Goal: Obtain resource: Download file/media

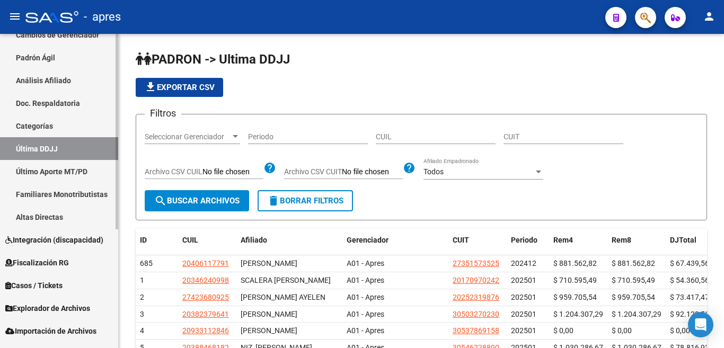
scroll to position [191, 0]
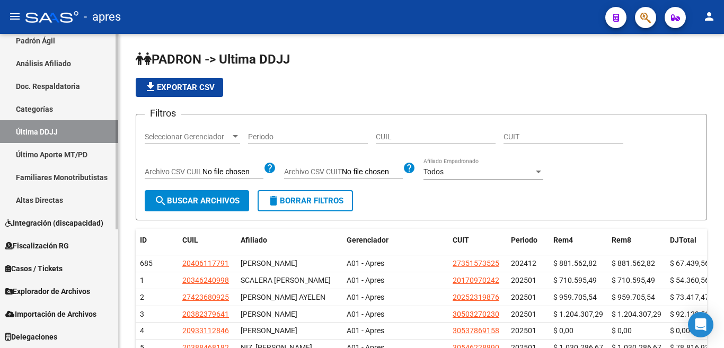
click at [104, 269] on div "Firma Express Inicio Calendario SSS Instructivos Contacto OS Reportes Ingresos …" at bounding box center [60, 96] width 121 height 506
click at [49, 291] on span "Explorador de Archivos" at bounding box center [47, 292] width 85 height 12
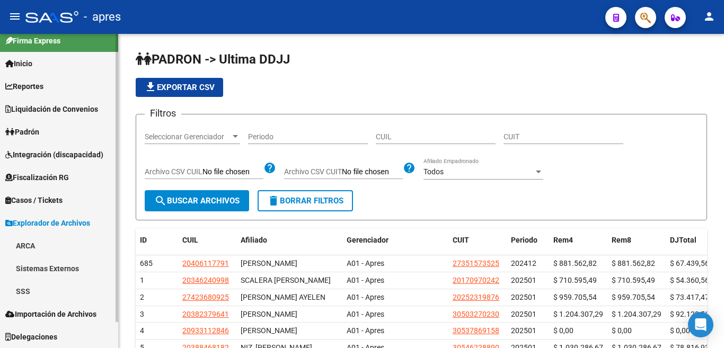
scroll to position [9, 0]
click at [32, 286] on link "SSS" at bounding box center [59, 291] width 118 height 23
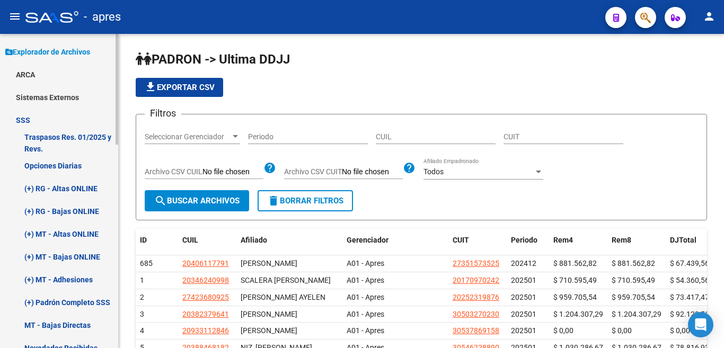
scroll to position [232, 0]
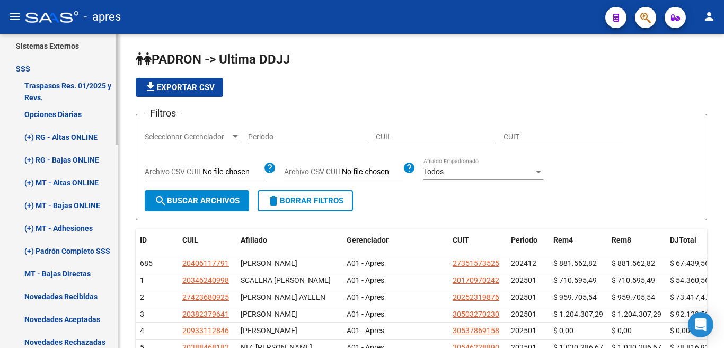
click at [110, 195] on div "Firma Express Inicio Calendario SSS Instructivos Contacto OS Reportes Ingresos …" at bounding box center [60, 248] width 121 height 893
click at [65, 113] on link "Opciones Diarias" at bounding box center [59, 114] width 118 height 23
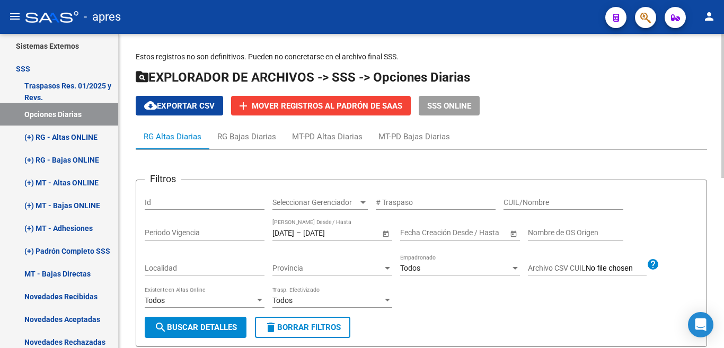
click at [386, 235] on span "Open calendar" at bounding box center [385, 233] width 25 height 25
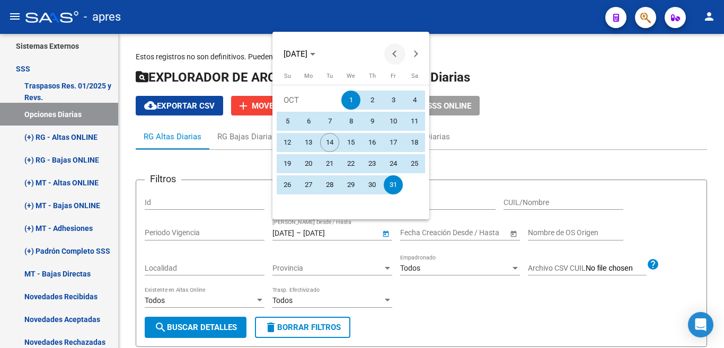
click at [396, 49] on span "Previous month" at bounding box center [394, 53] width 21 height 21
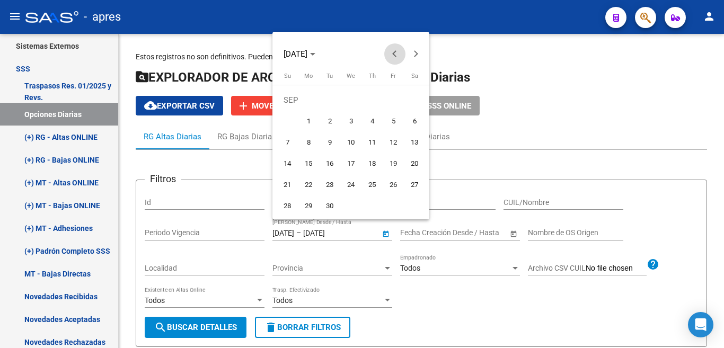
click at [396, 49] on span "Previous month" at bounding box center [394, 53] width 21 height 21
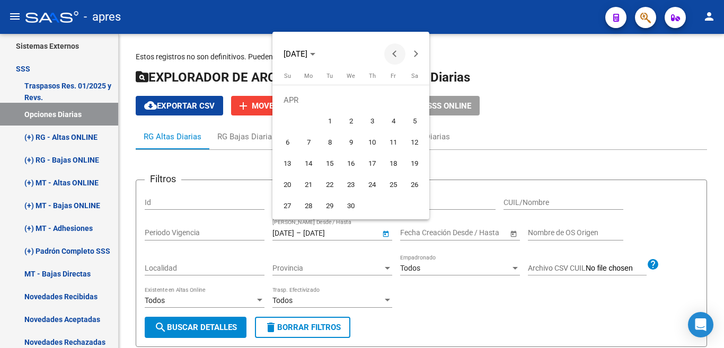
click at [396, 49] on span "Previous month" at bounding box center [394, 53] width 21 height 21
click at [415, 49] on span "Next month" at bounding box center [416, 53] width 21 height 21
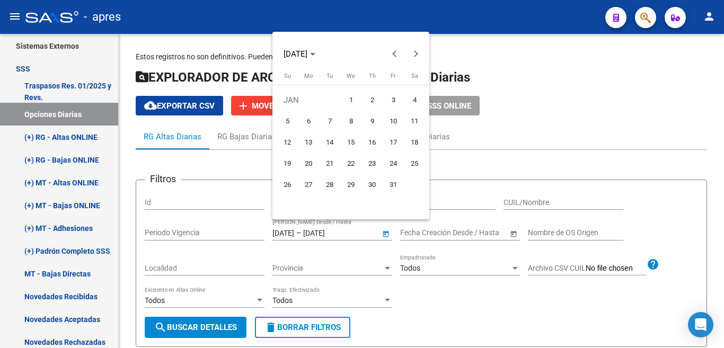
click at [354, 100] on span "1" at bounding box center [350, 100] width 19 height 19
type input "[DATE]"
click at [416, 53] on button "Next month" at bounding box center [416, 53] width 21 height 21
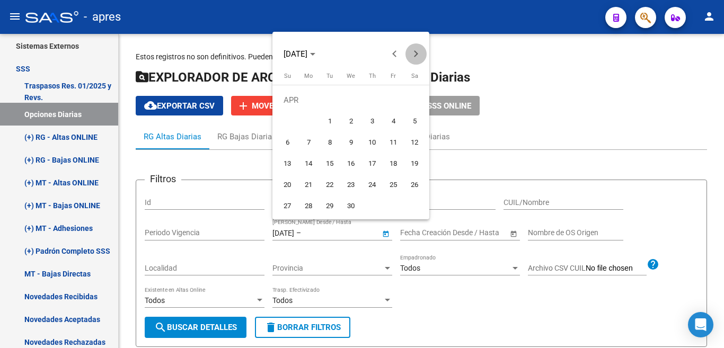
click at [416, 53] on button "Next month" at bounding box center [416, 53] width 21 height 21
click at [394, 56] on button "Previous month" at bounding box center [394, 53] width 21 height 21
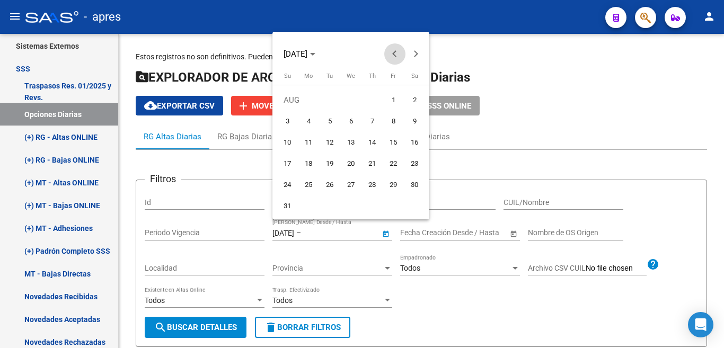
click at [394, 56] on button "Previous month" at bounding box center [394, 53] width 21 height 21
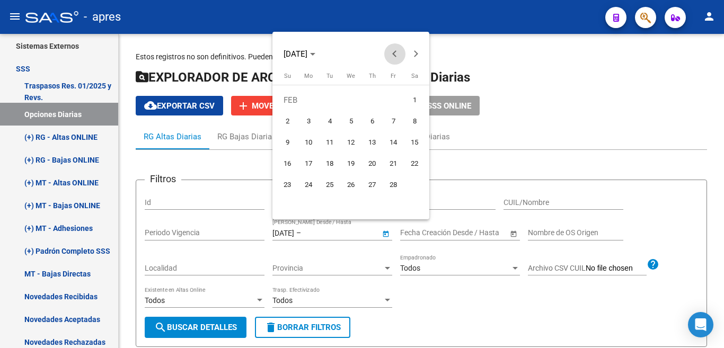
click at [394, 56] on button "Previous month" at bounding box center [394, 53] width 21 height 21
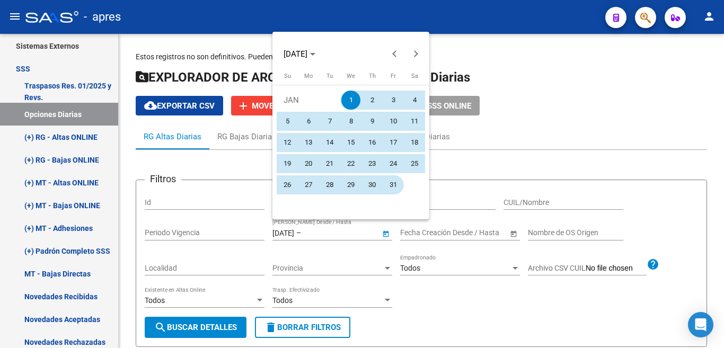
click at [393, 188] on span "31" at bounding box center [393, 184] width 19 height 19
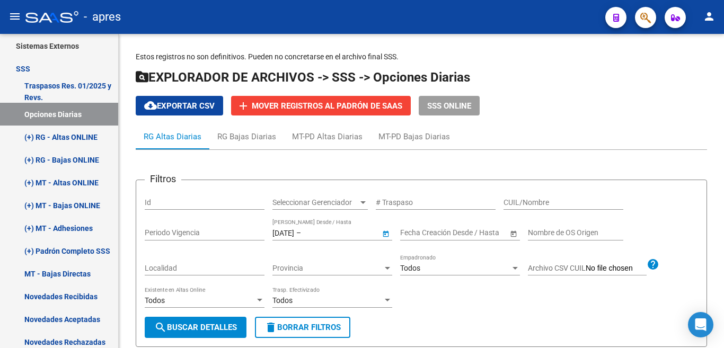
type input "[DATE]"
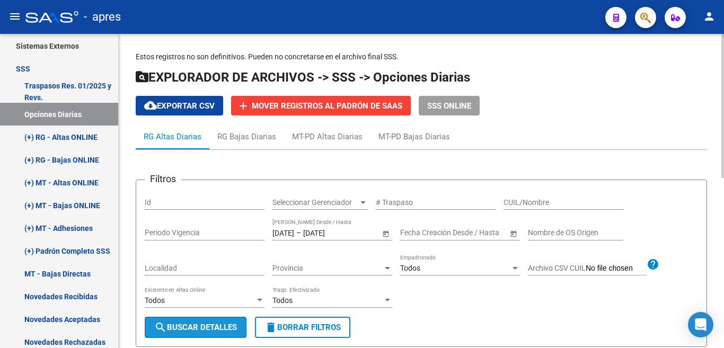
click at [208, 327] on span "search Buscar Detalles" at bounding box center [195, 328] width 83 height 10
click at [718, 135] on div "Estos registros no son definitivos. Pueden no concretarse en el archivo final S…" at bounding box center [423, 253] width 608 height 439
click at [180, 111] on button "cloud_download Exportar CSV" at bounding box center [179, 106] width 87 height 20
click at [385, 233] on span "Open calendar" at bounding box center [385, 233] width 25 height 25
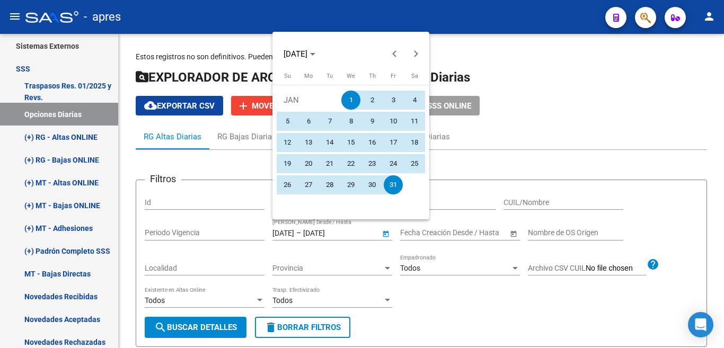
click at [349, 99] on span "1" at bounding box center [350, 100] width 19 height 19
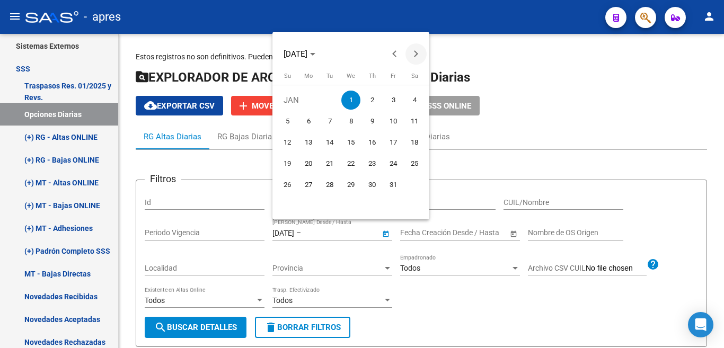
click at [416, 52] on button "Next month" at bounding box center [416, 53] width 21 height 21
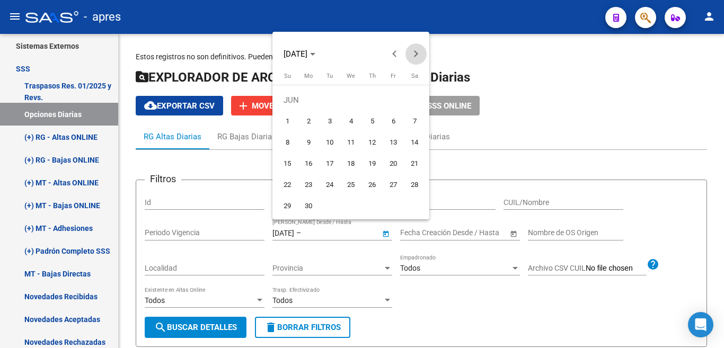
click at [416, 52] on button "Next month" at bounding box center [416, 53] width 21 height 21
click at [393, 55] on button "Previous month" at bounding box center [394, 53] width 21 height 21
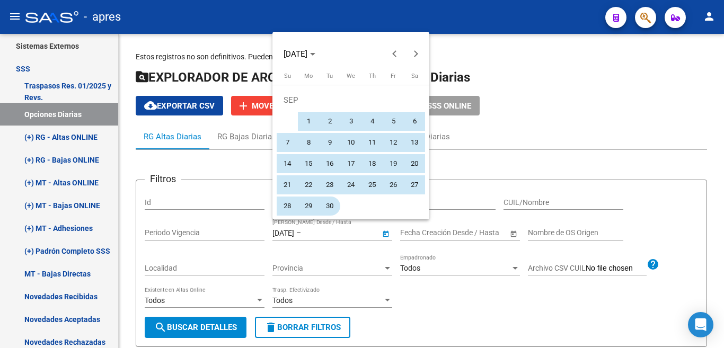
click at [328, 206] on span "30" at bounding box center [329, 206] width 19 height 19
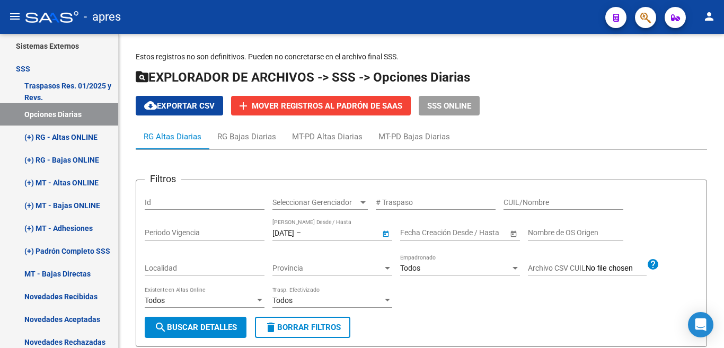
type input "[DATE]"
click at [225, 329] on span "search Buscar Detalles" at bounding box center [195, 328] width 83 height 10
click at [198, 108] on span "cloud_download Exportar CSV" at bounding box center [179, 106] width 71 height 10
